Goal: Navigation & Orientation: Go to known website

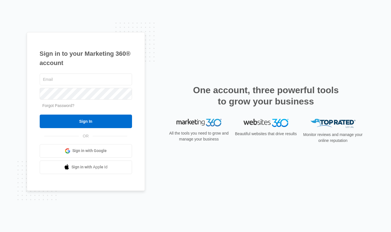
click at [101, 152] on span "Sign in with Google" at bounding box center [89, 151] width 34 height 6
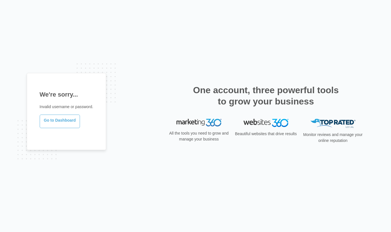
click at [75, 125] on link "Go to Dashboard" at bounding box center [60, 122] width 41 height 14
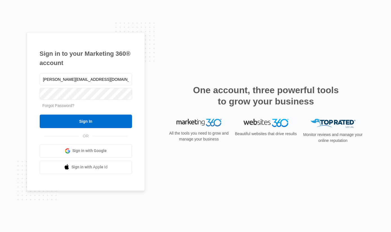
type input "james@elevationads.com"
click at [40, 115] on input "Sign In" at bounding box center [86, 122] width 92 height 14
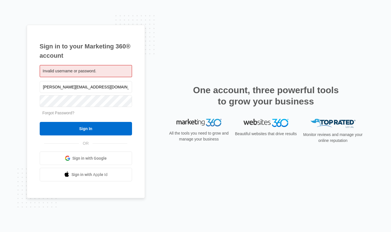
click at [109, 159] on link "Sign in with Google" at bounding box center [86, 159] width 92 height 14
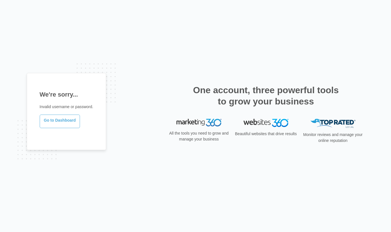
click at [72, 121] on link "Go to Dashboard" at bounding box center [60, 122] width 41 height 14
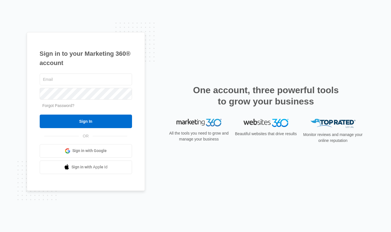
click at [110, 148] on link "Sign in with Google" at bounding box center [86, 151] width 92 height 14
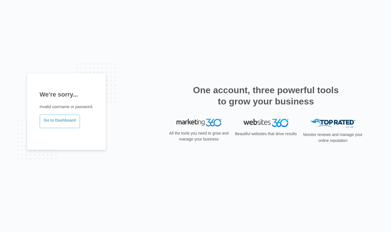
click at [73, 123] on link "Go to Dashboard" at bounding box center [60, 122] width 41 height 14
